Goal: Find specific page/section: Find specific page/section

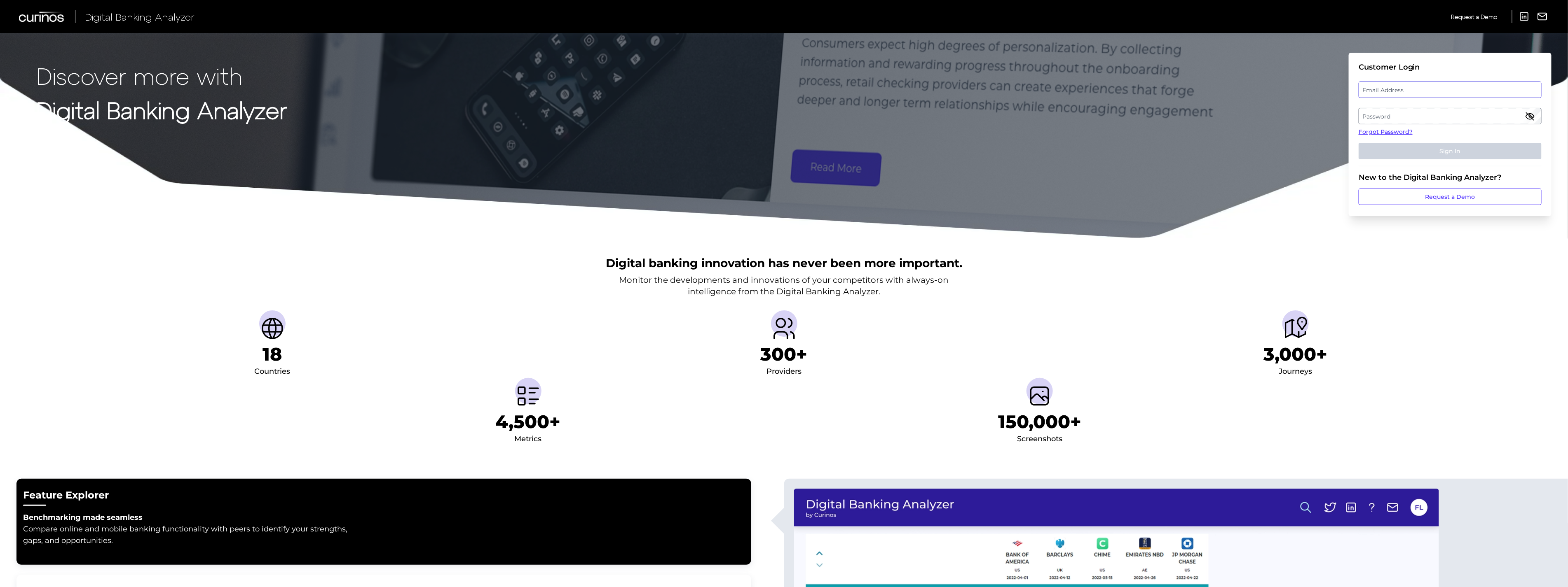
type input "[EMAIL_ADDRESS][DOMAIN_NAME]"
click at [1398, 159] on fieldset "Customer Login Email Address [EMAIL_ADDRESS][DOMAIN_NAME] Password Forgot Passw…" at bounding box center [1450, 114] width 183 height 104
click at [1398, 155] on button "Sign In" at bounding box center [1450, 151] width 183 height 16
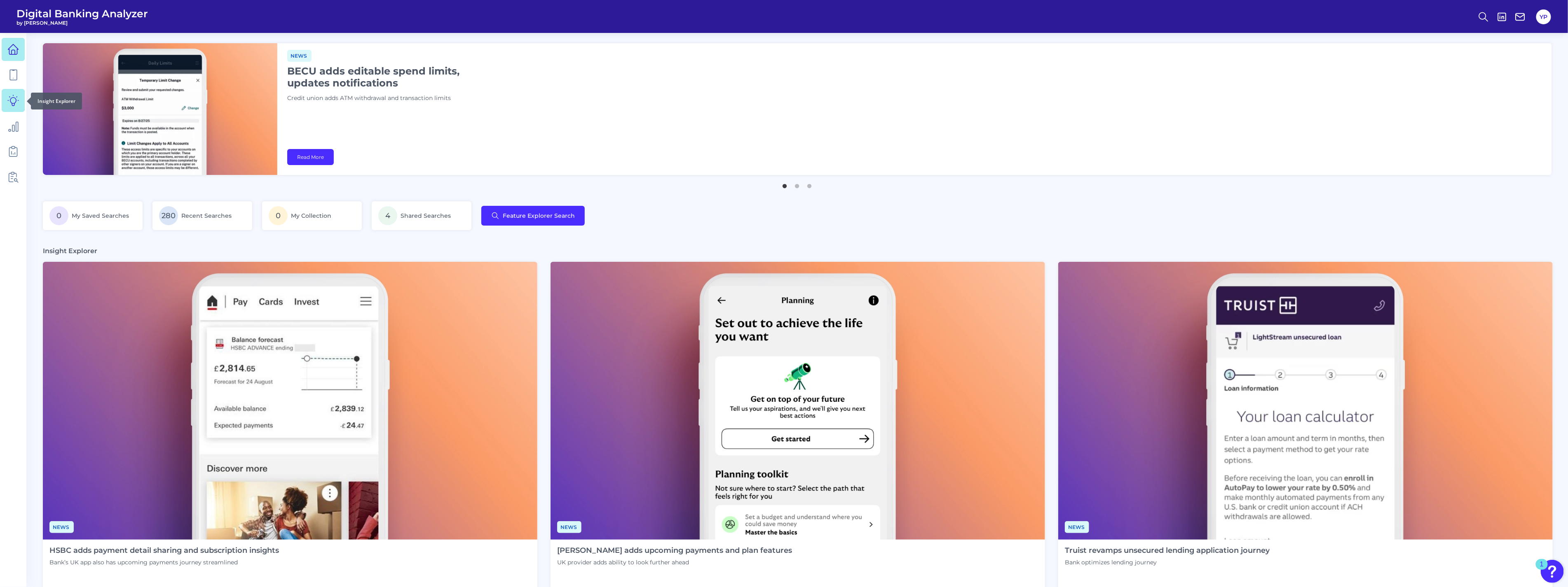
click at [2, 109] on link at bounding box center [13, 100] width 23 height 23
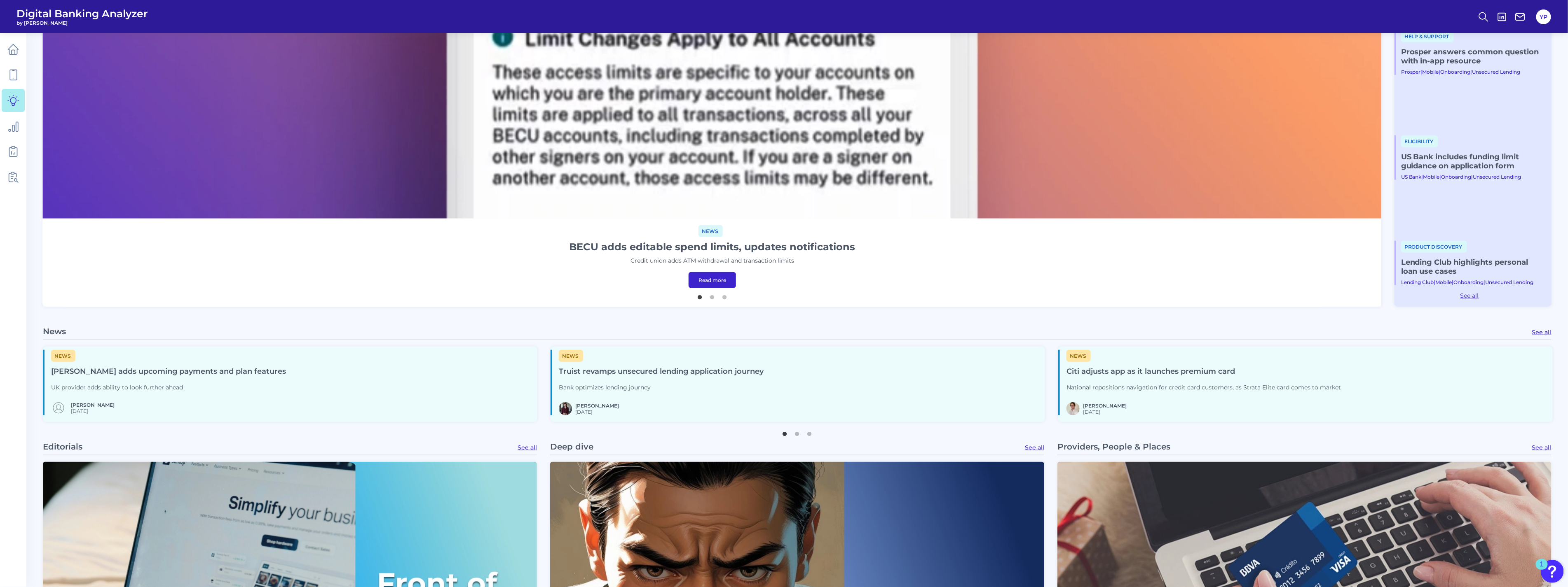
scroll to position [732, 0]
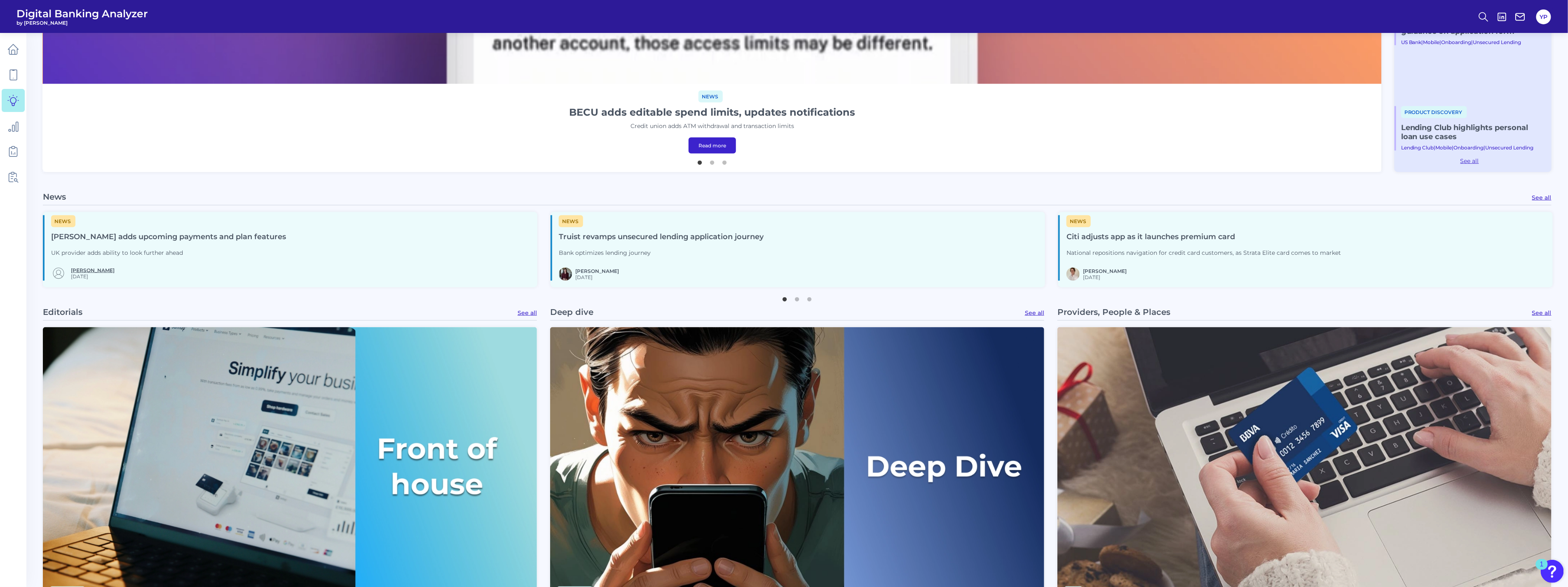
click at [94, 269] on link "[PERSON_NAME]" at bounding box center [93, 270] width 44 height 6
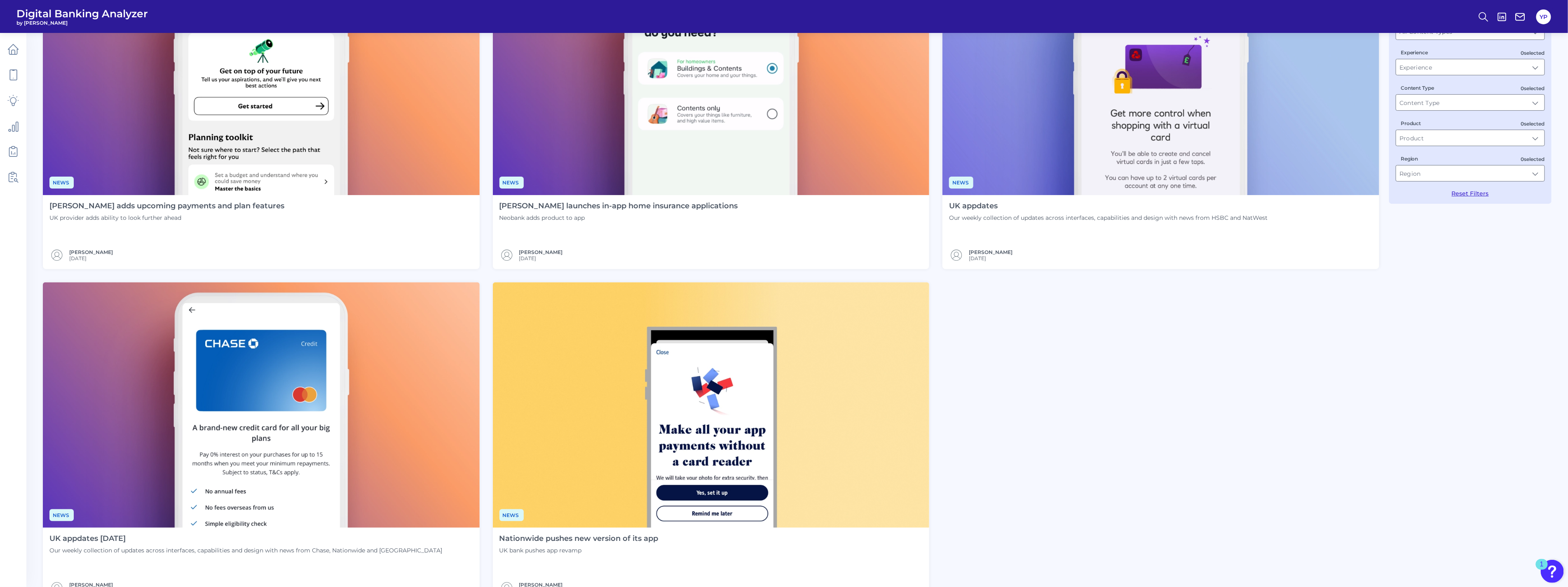
scroll to position [46, 0]
